Goal: Use online tool/utility: Utilize a website feature to perform a specific function

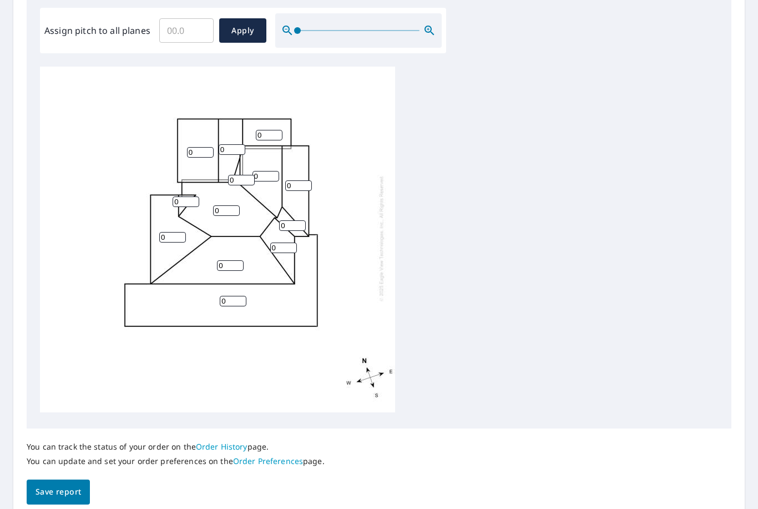
click at [195, 147] on input "0" at bounding box center [200, 152] width 27 height 11
click at [185, 25] on input "Assign pitch to all planes" at bounding box center [186, 30] width 54 height 31
type input "7"
click at [239, 29] on span "Apply" at bounding box center [242, 31] width 29 height 14
type input "7"
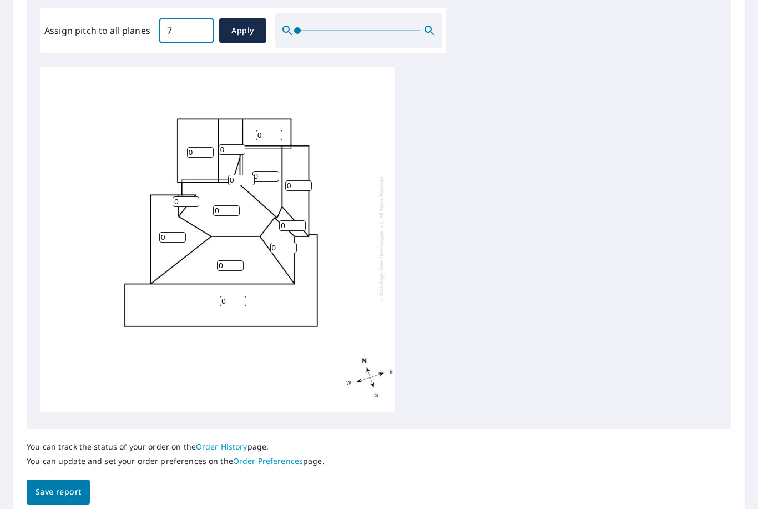
type input "7"
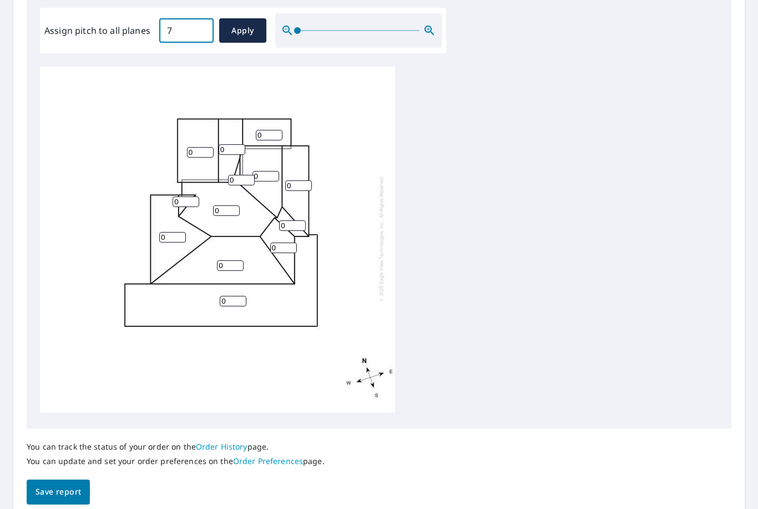
type input "7"
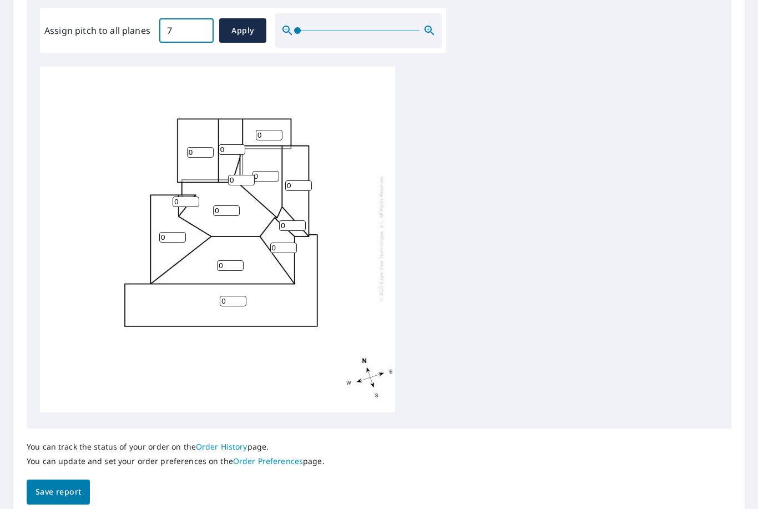
type input "7"
click at [232, 296] on input "7" at bounding box center [233, 301] width 27 height 11
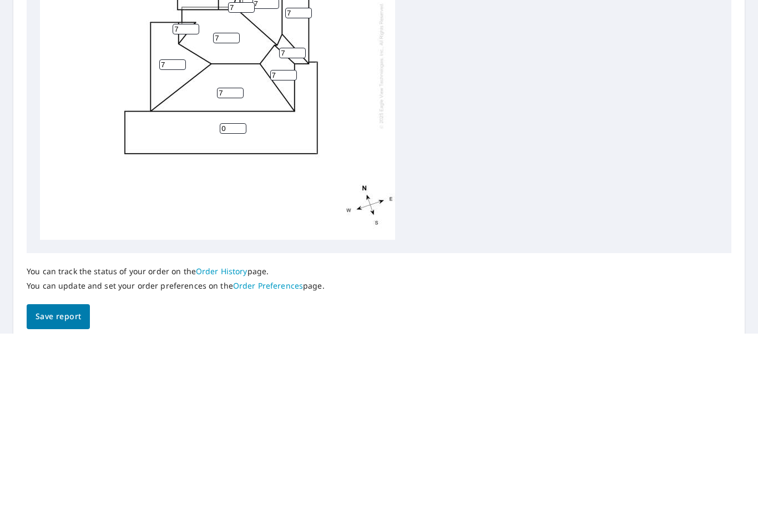
type input "0"
click at [444, 132] on div "0 7 7 7 7 7 7 7 7 7 7 7 7" at bounding box center [379, 241] width 679 height 349
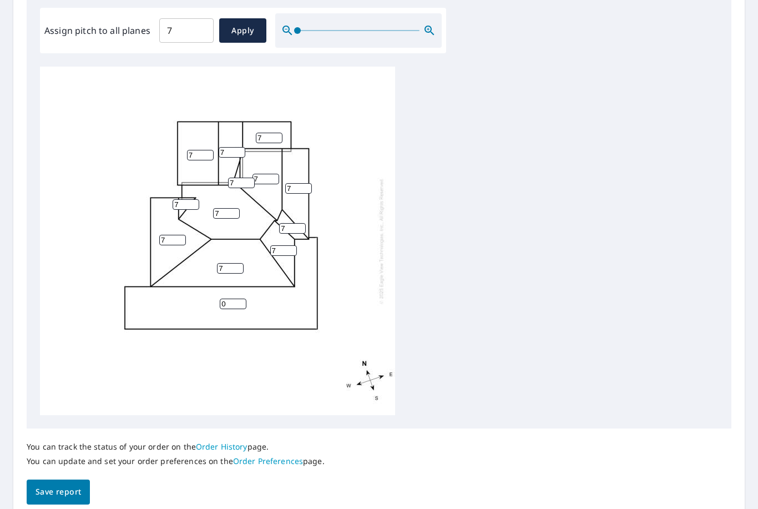
click at [61, 485] on span "Save report" at bounding box center [59, 492] width 46 height 14
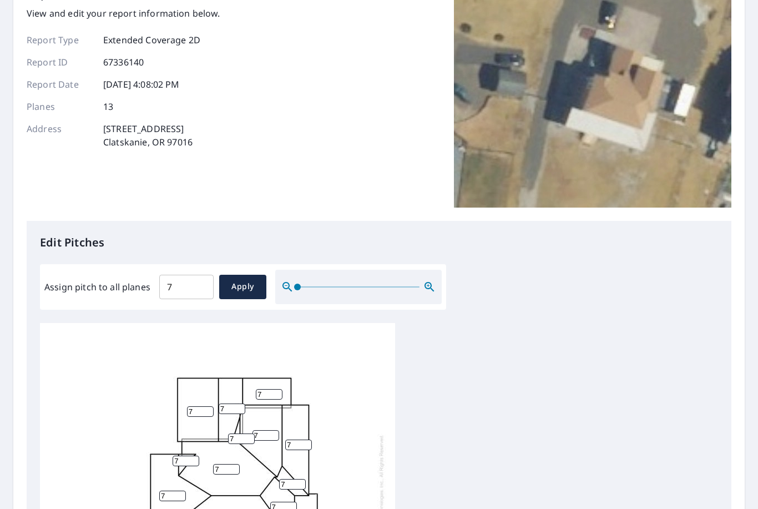
scroll to position [0, 0]
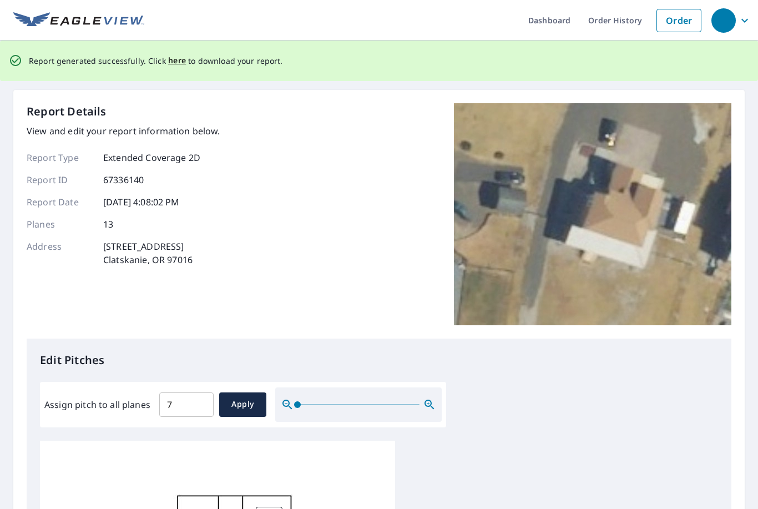
click at [177, 54] on span "here" at bounding box center [177, 61] width 18 height 14
